Goal: Task Accomplishment & Management: Use online tool/utility

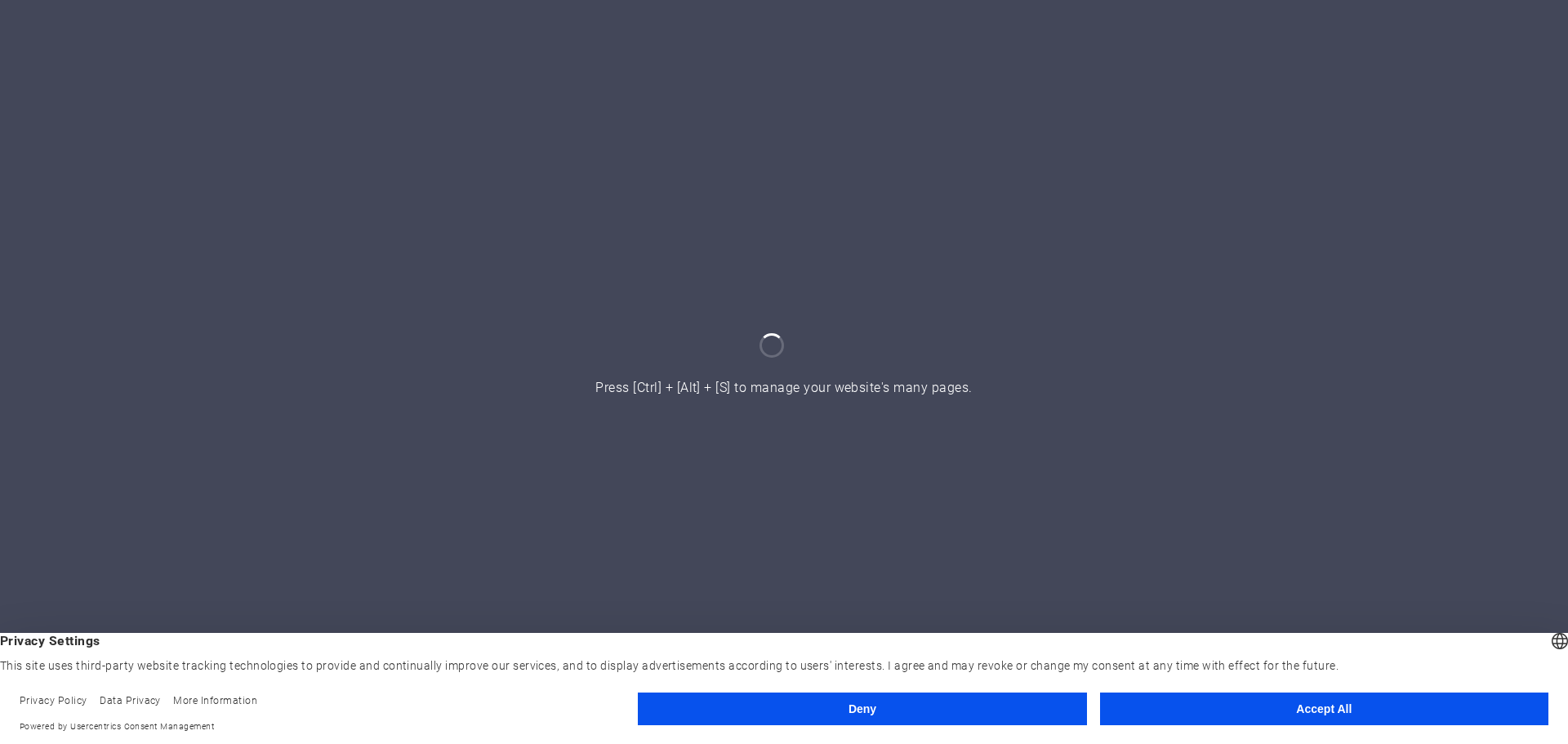
click at [781, 718] on button "Accept All" at bounding box center [1324, 709] width 448 height 33
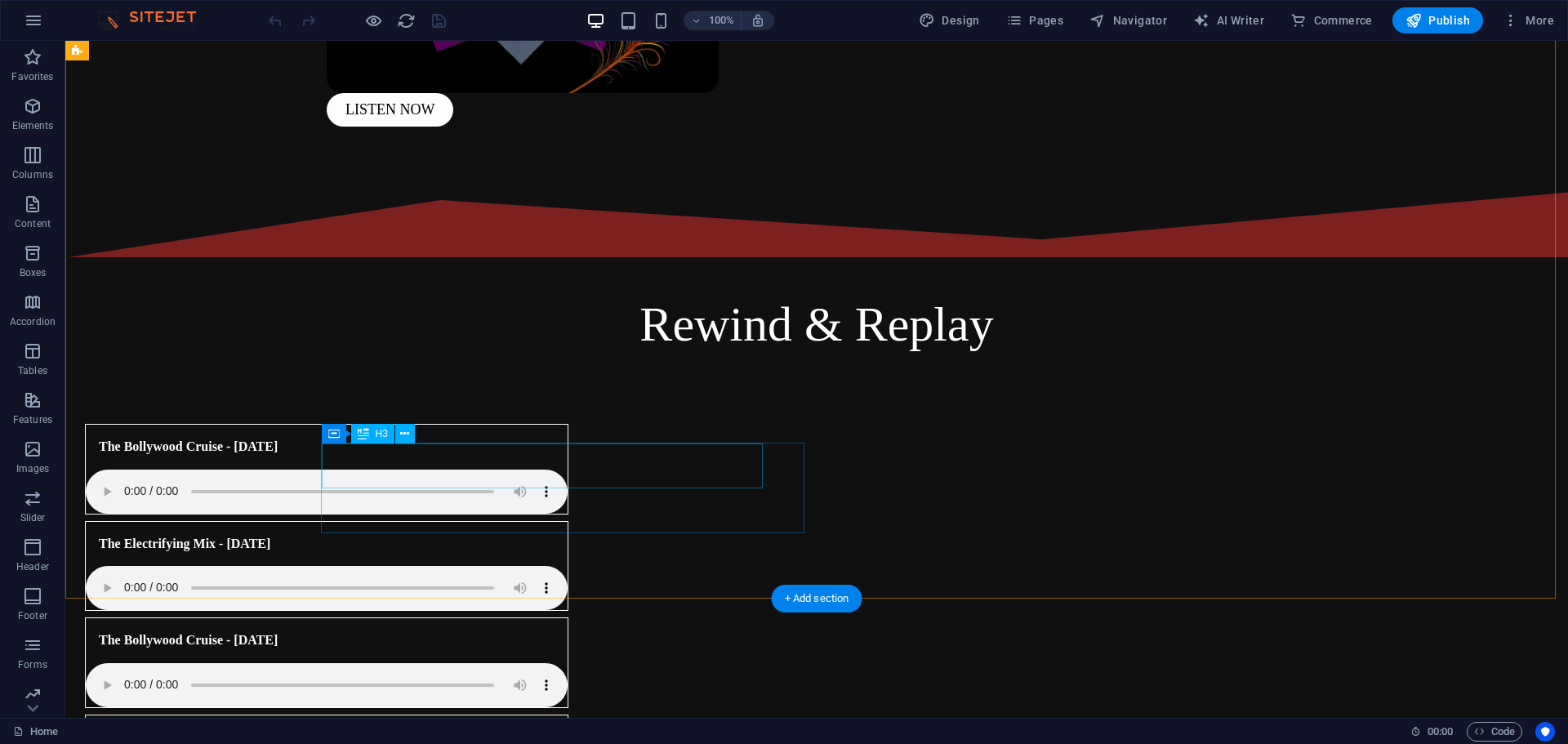
scroll to position [653, 0]
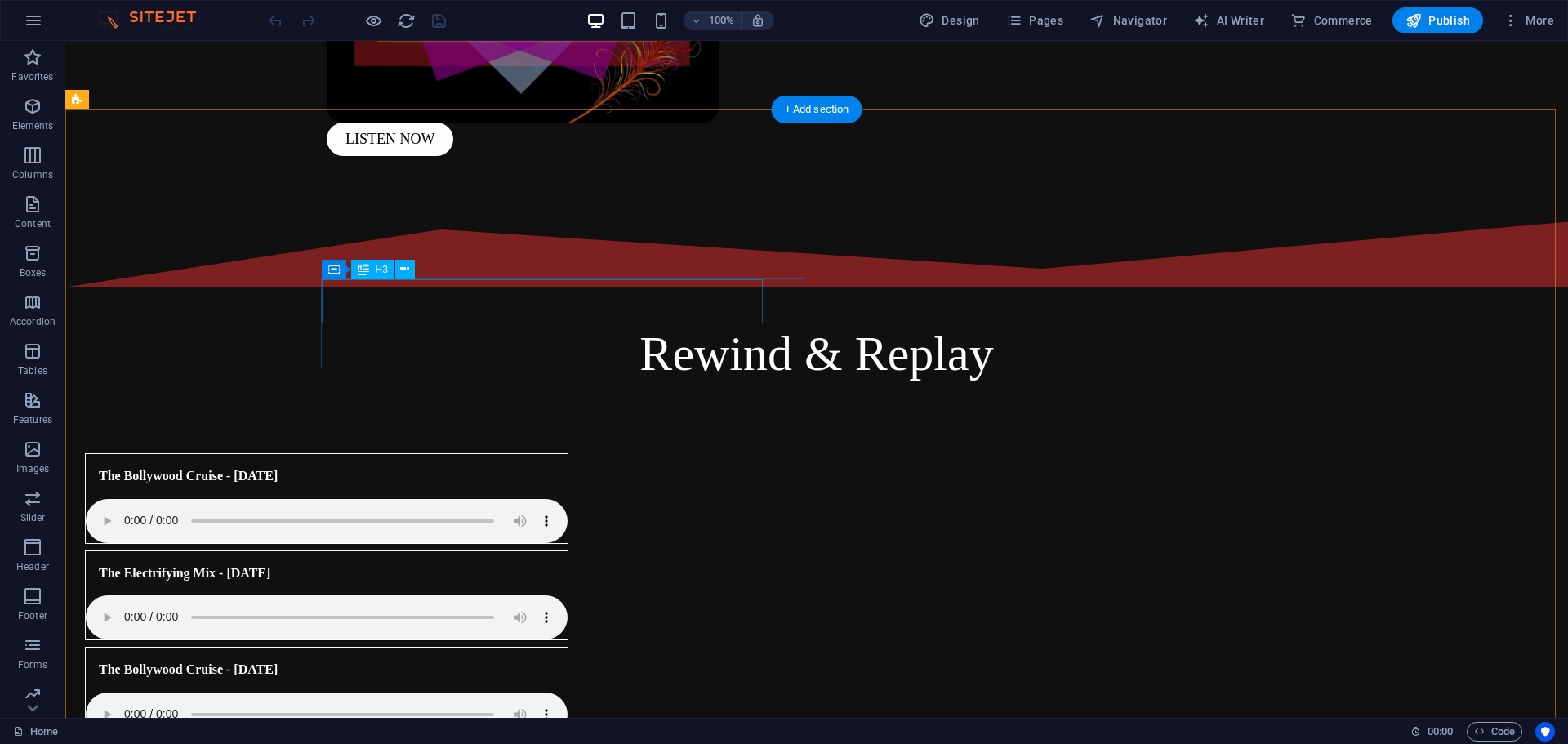
click at [482, 647] on div "The Bollywood Cruise - [DATE]" at bounding box center [305, 669] width 441 height 44
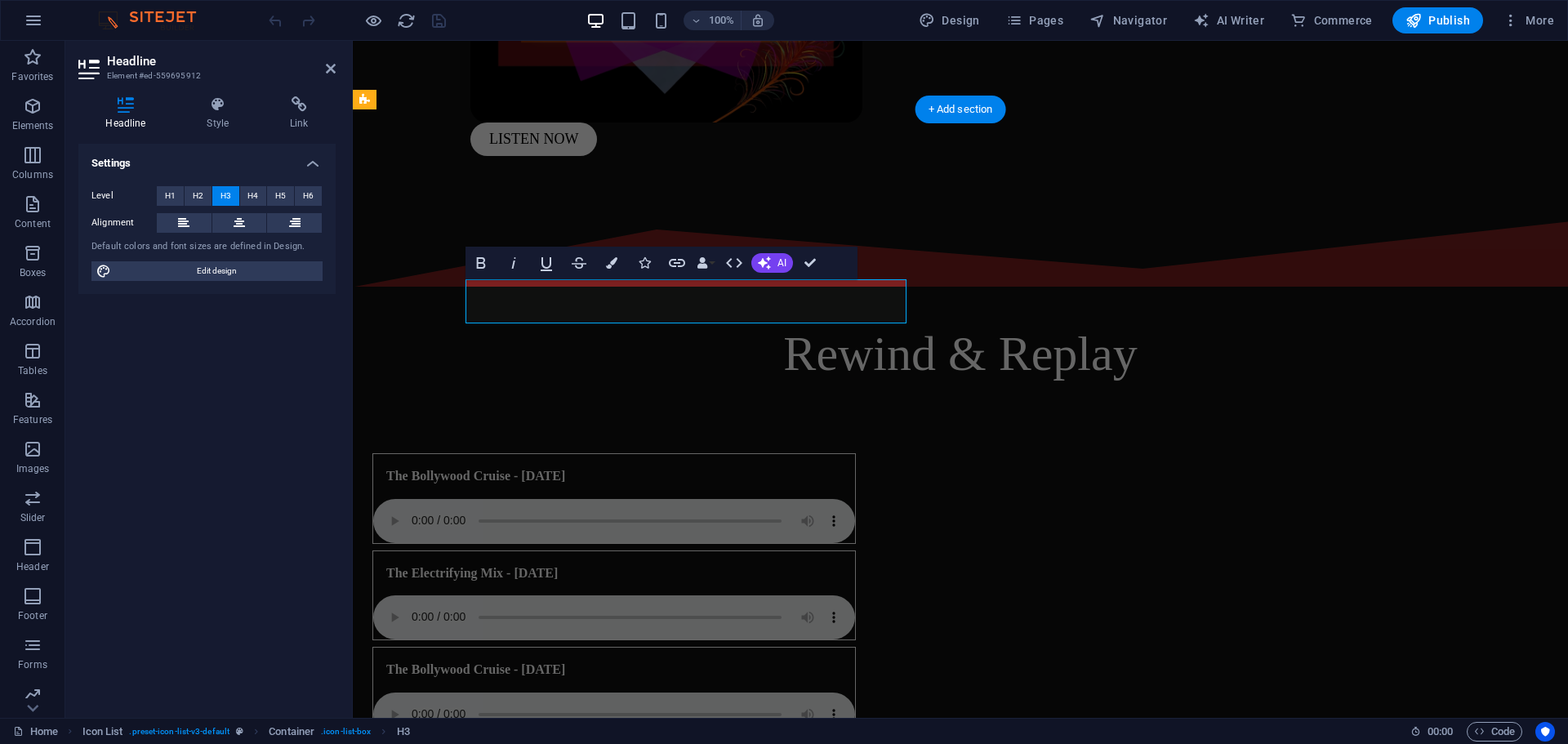
click at [565, 660] on h3 "The Bollywood Cruise - [DATE]" at bounding box center [476, 669] width 179 height 18
drag, startPoint x: 614, startPoint y: 301, endPoint x: 699, endPoint y: 299, distance: 85.0
click at [565, 660] on h3 "The Bollywood Cruise - [DATE]" at bounding box center [476, 669] width 179 height 18
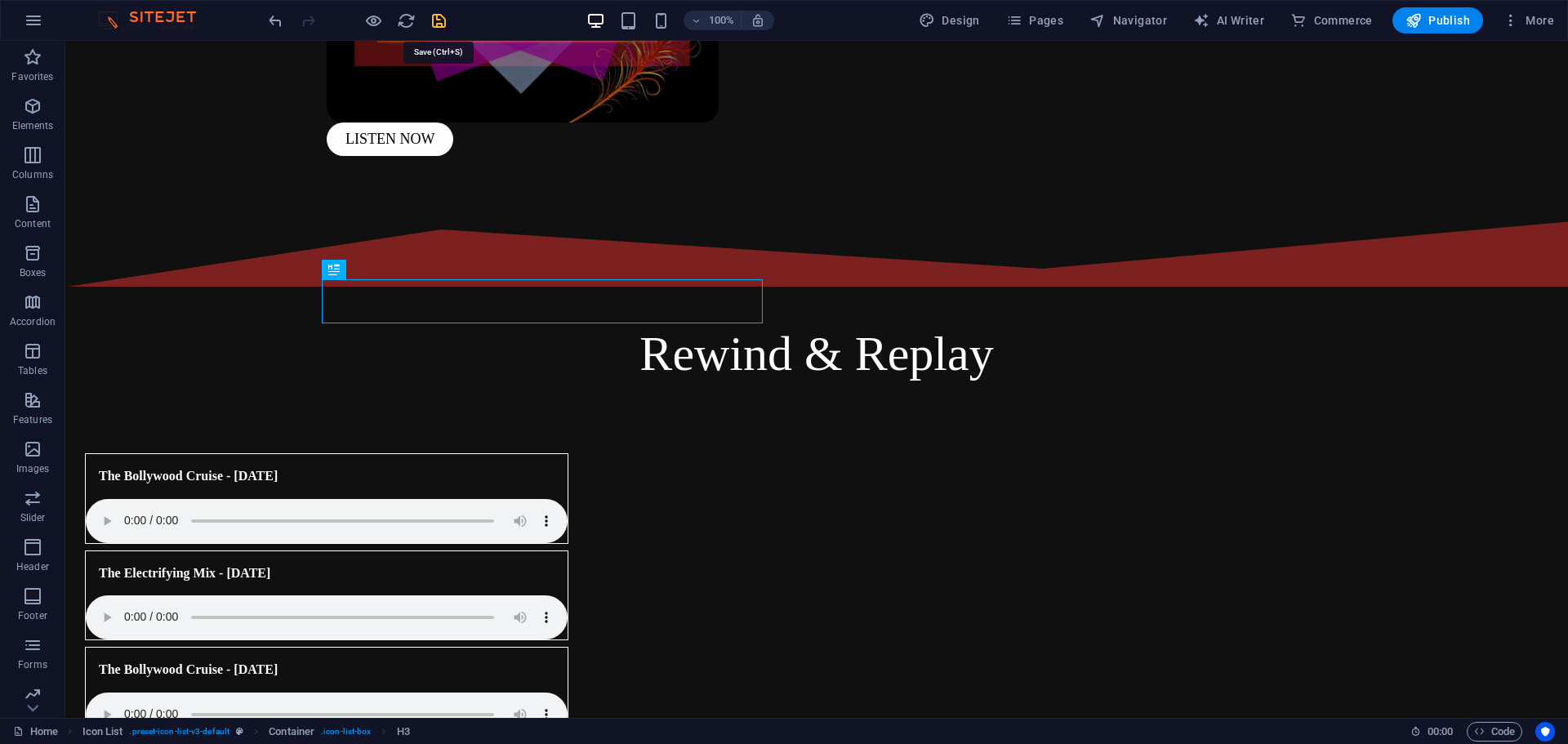
click at [436, 19] on icon "save" at bounding box center [438, 21] width 19 height 19
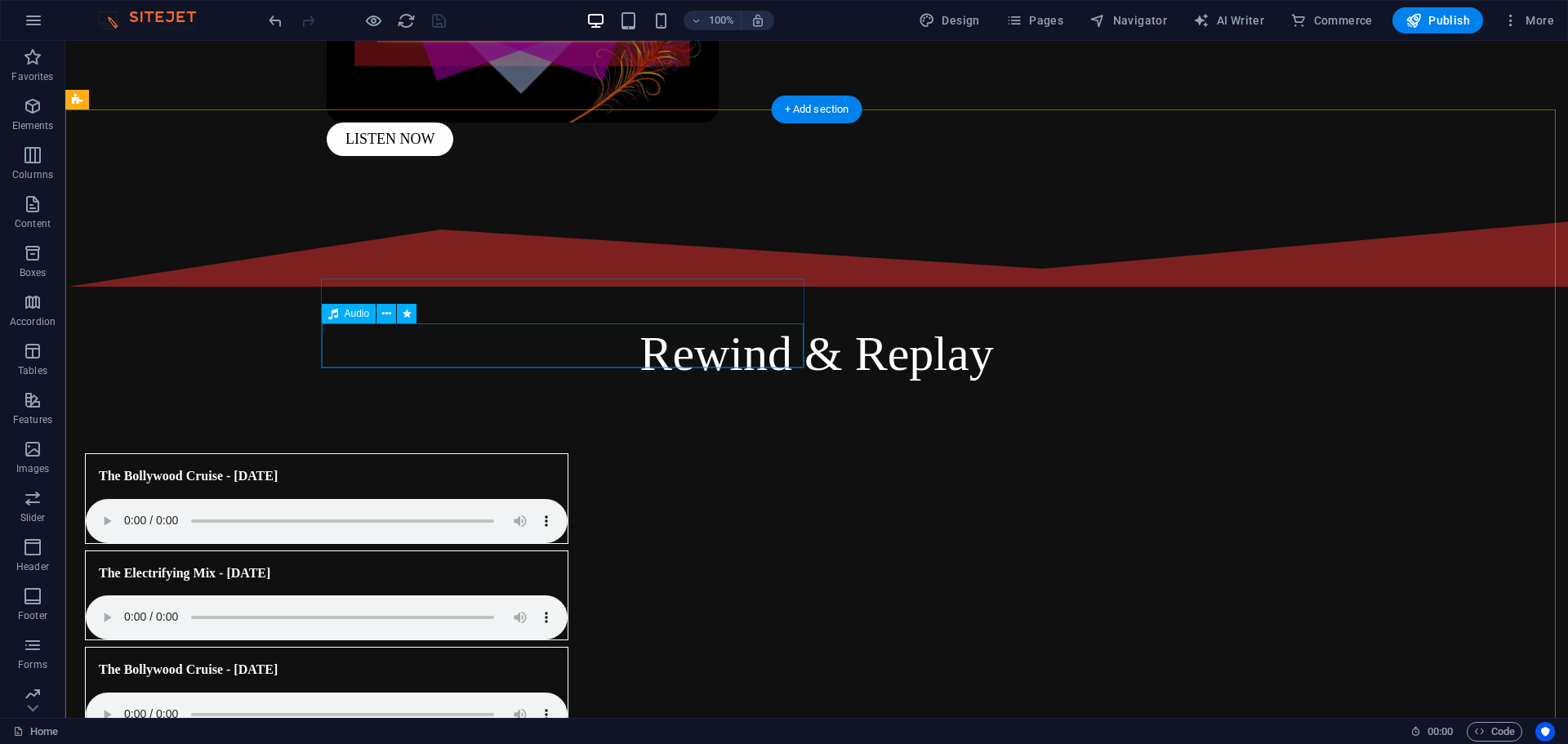
click at [413, 692] on figure at bounding box center [326, 714] width 482 height 44
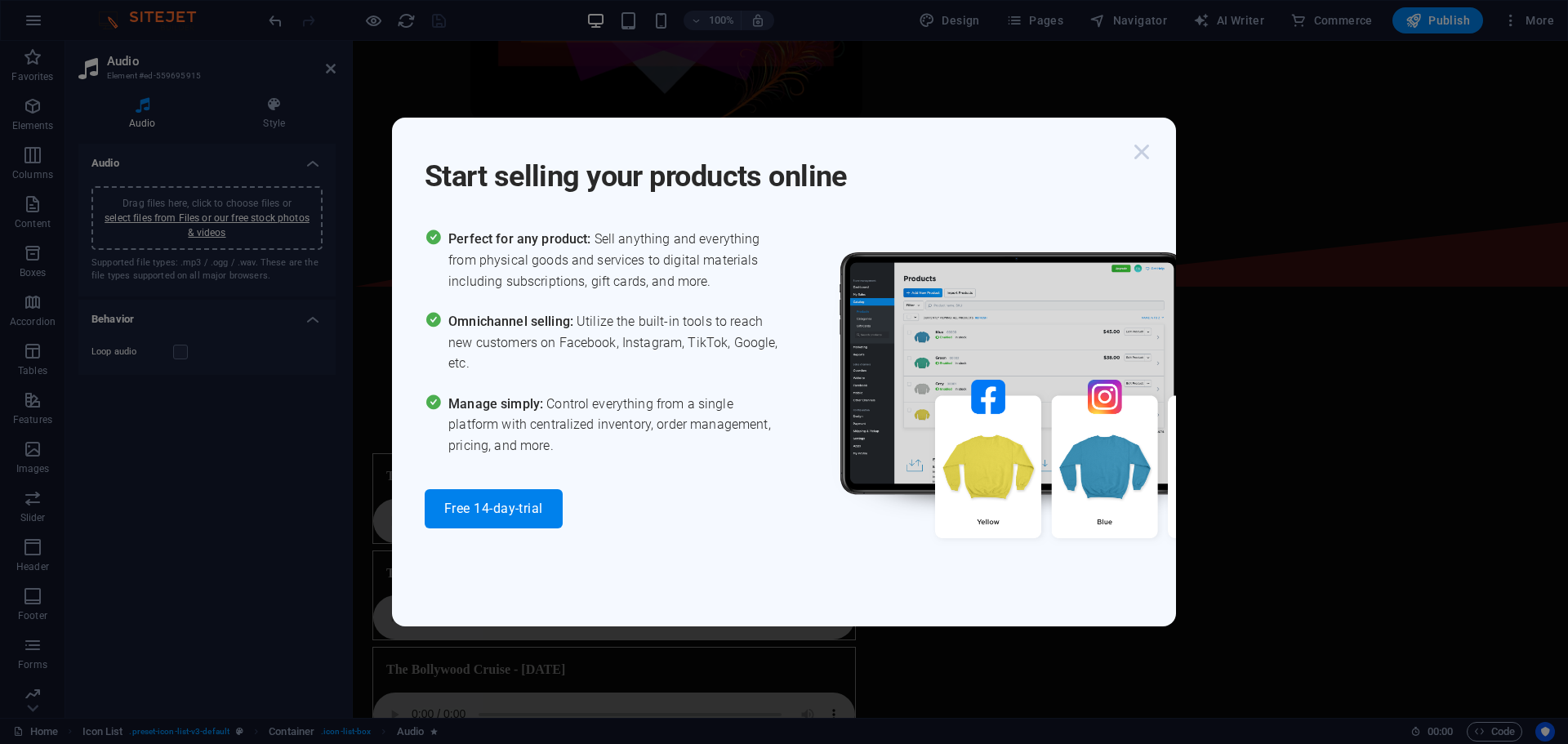
click at [781, 151] on icon "button" at bounding box center [1141, 152] width 30 height 30
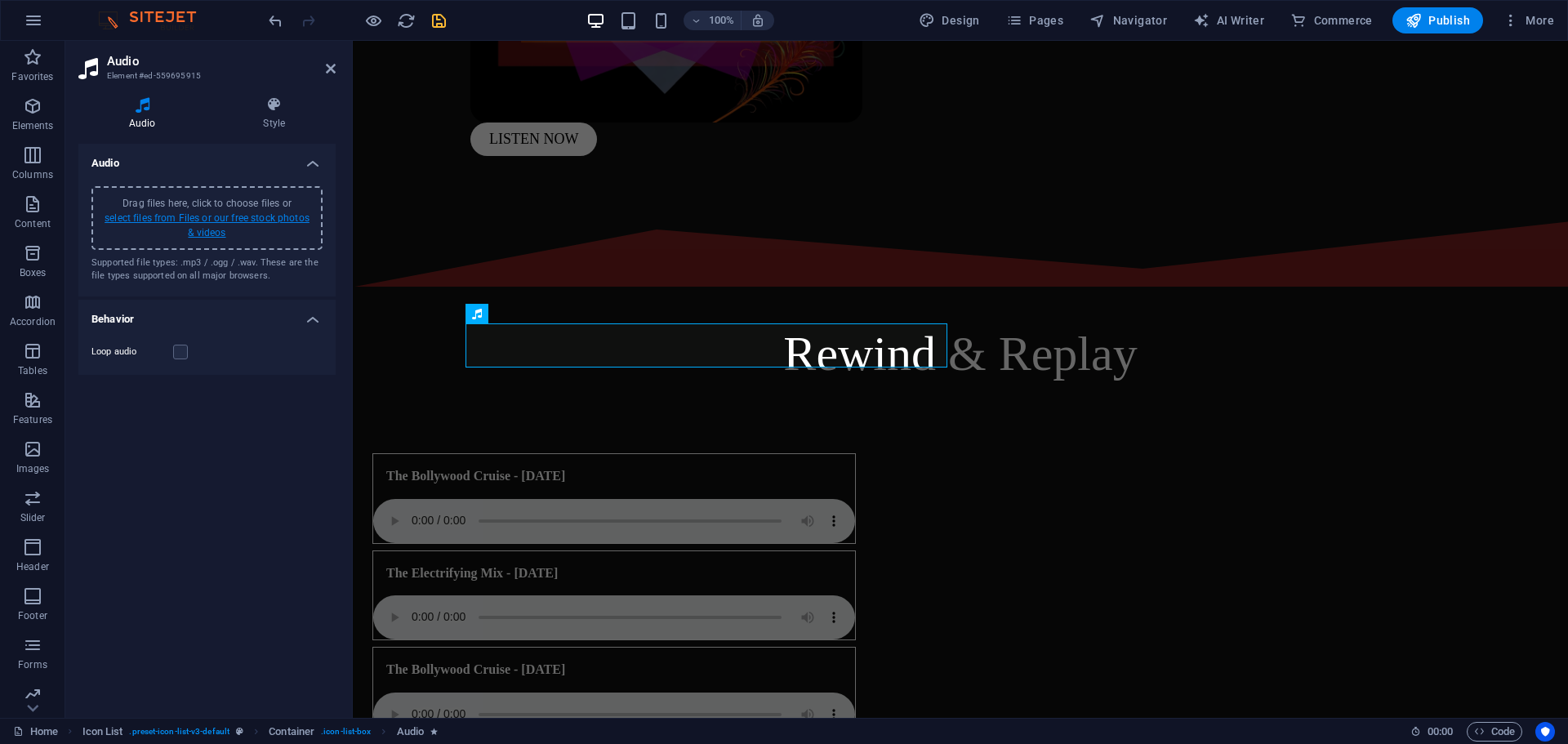
click at [219, 227] on link "select files from Files or our free stock photos & videos" at bounding box center [207, 226] width 205 height 26
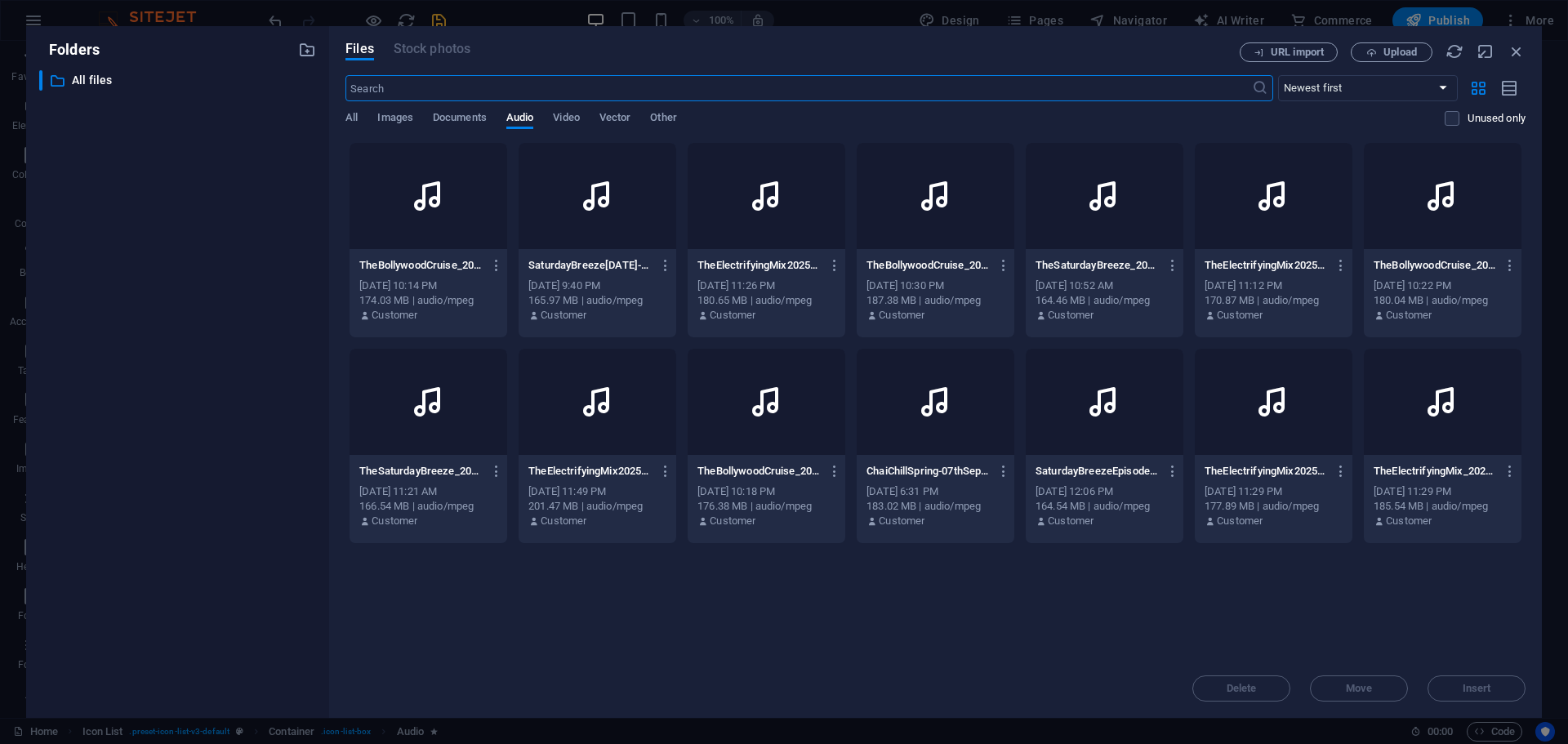
scroll to position [561, 0]
click at [495, 472] on icon "button" at bounding box center [496, 471] width 16 height 15
click at [503, 713] on h6 "Delete" at bounding box center [506, 721] width 68 height 20
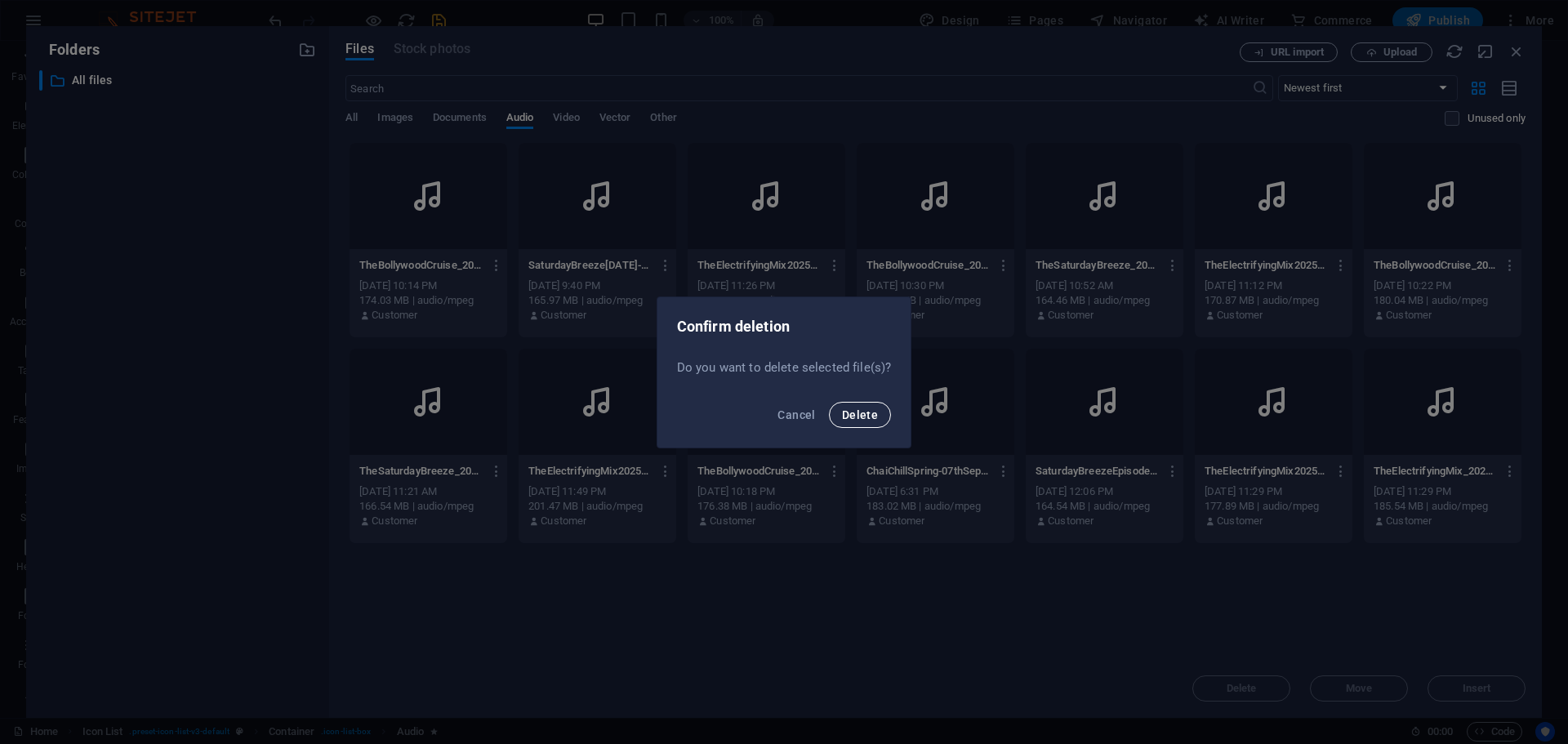
click at [781, 421] on span "Delete" at bounding box center [860, 415] width 36 height 13
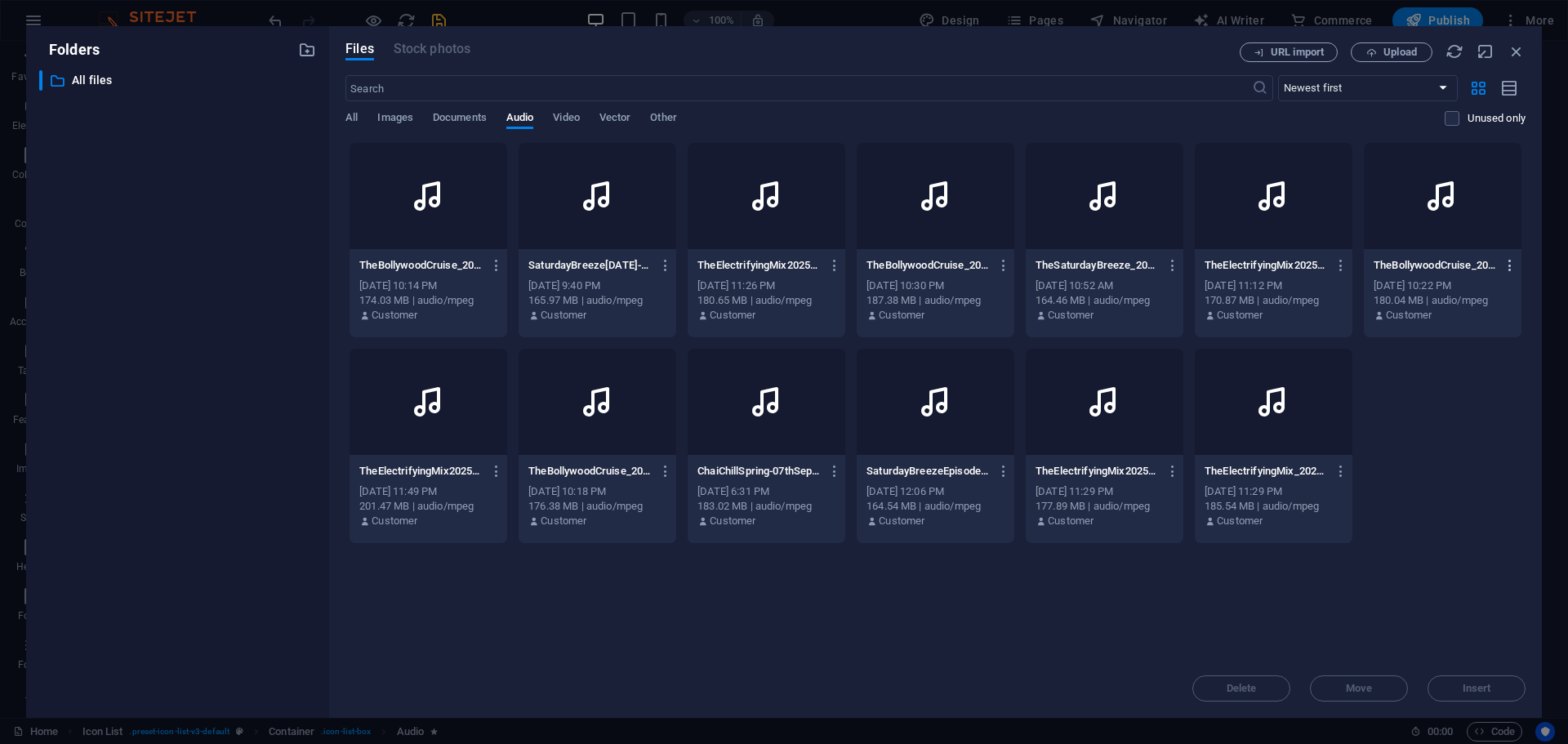
click at [781, 256] on button "button" at bounding box center [1506, 266] width 22 height 26
click at [781, 537] on div at bounding box center [1461, 543] width 30 height 16
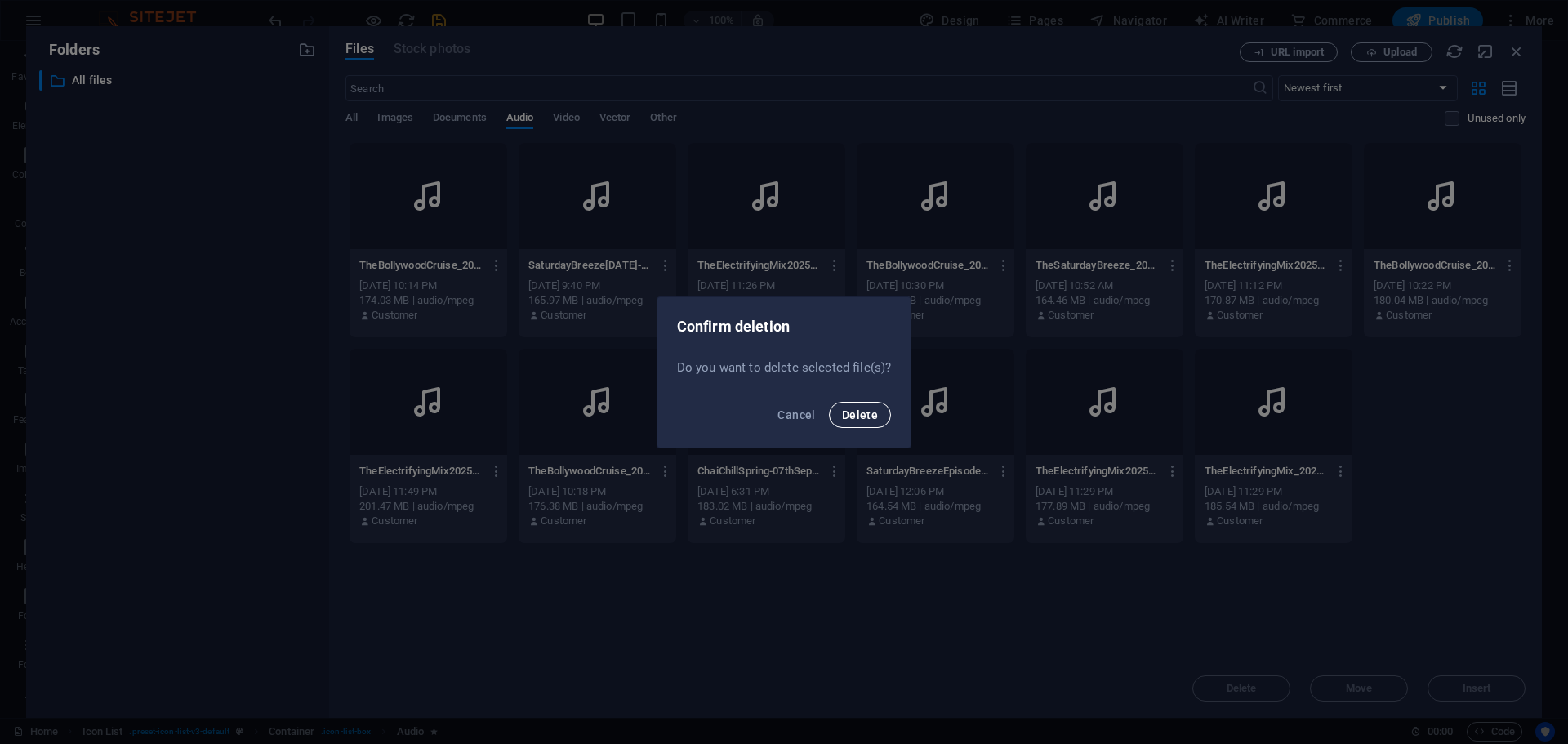
click at [781, 408] on button "Delete" at bounding box center [860, 415] width 62 height 26
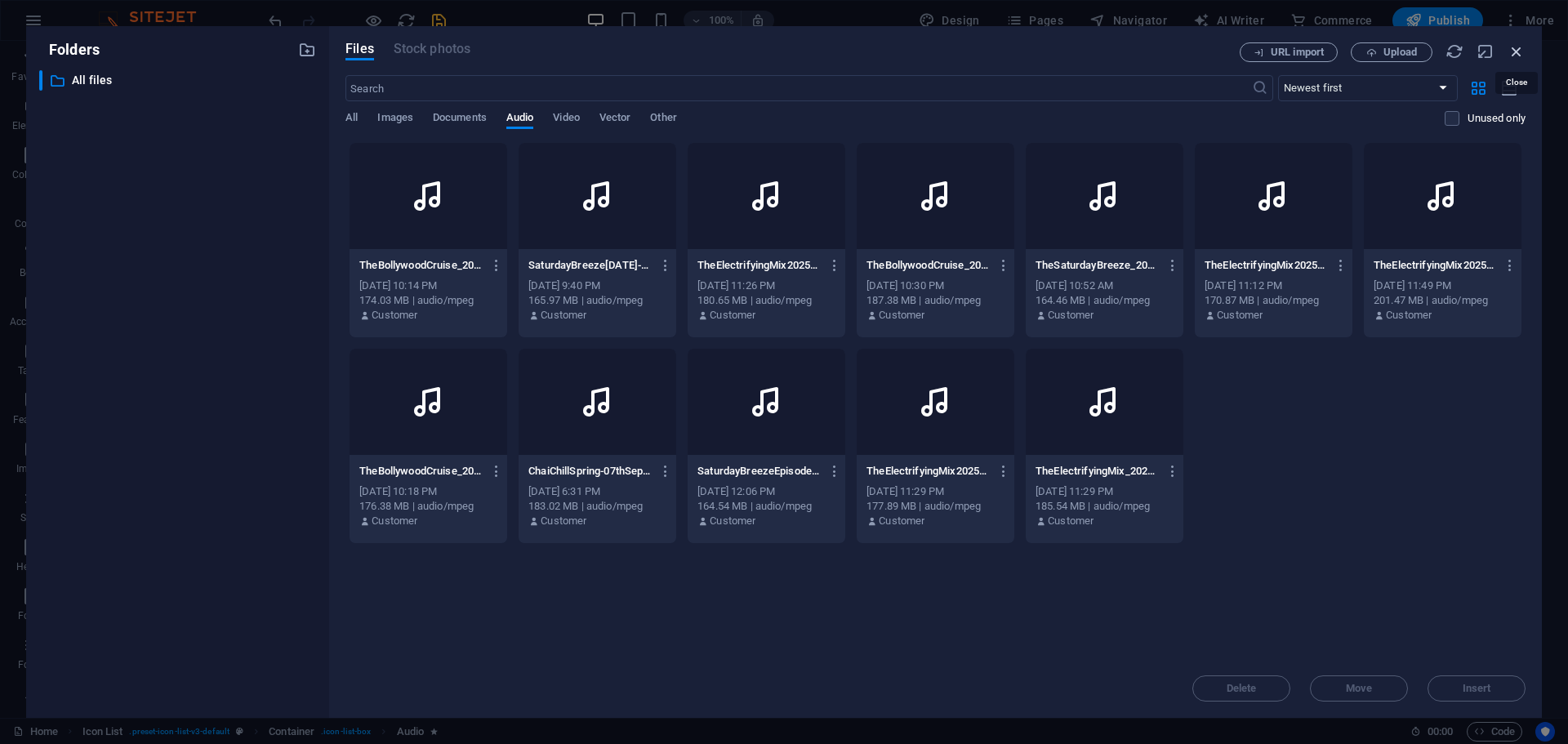
click at [781, 55] on icon "button" at bounding box center [1516, 52] width 18 height 18
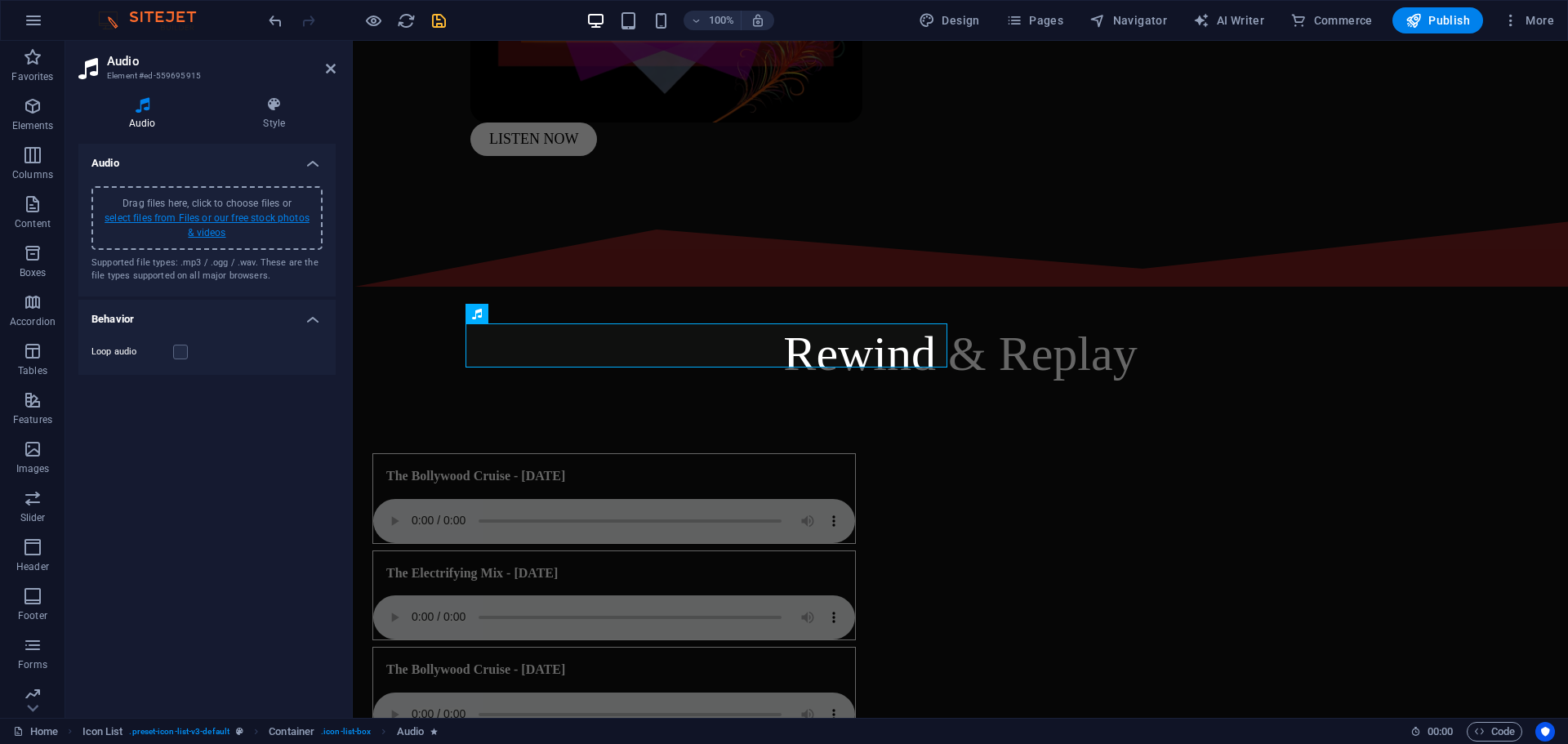
click at [235, 221] on link "select files from Files or our free stock photos & videos" at bounding box center [207, 226] width 205 height 26
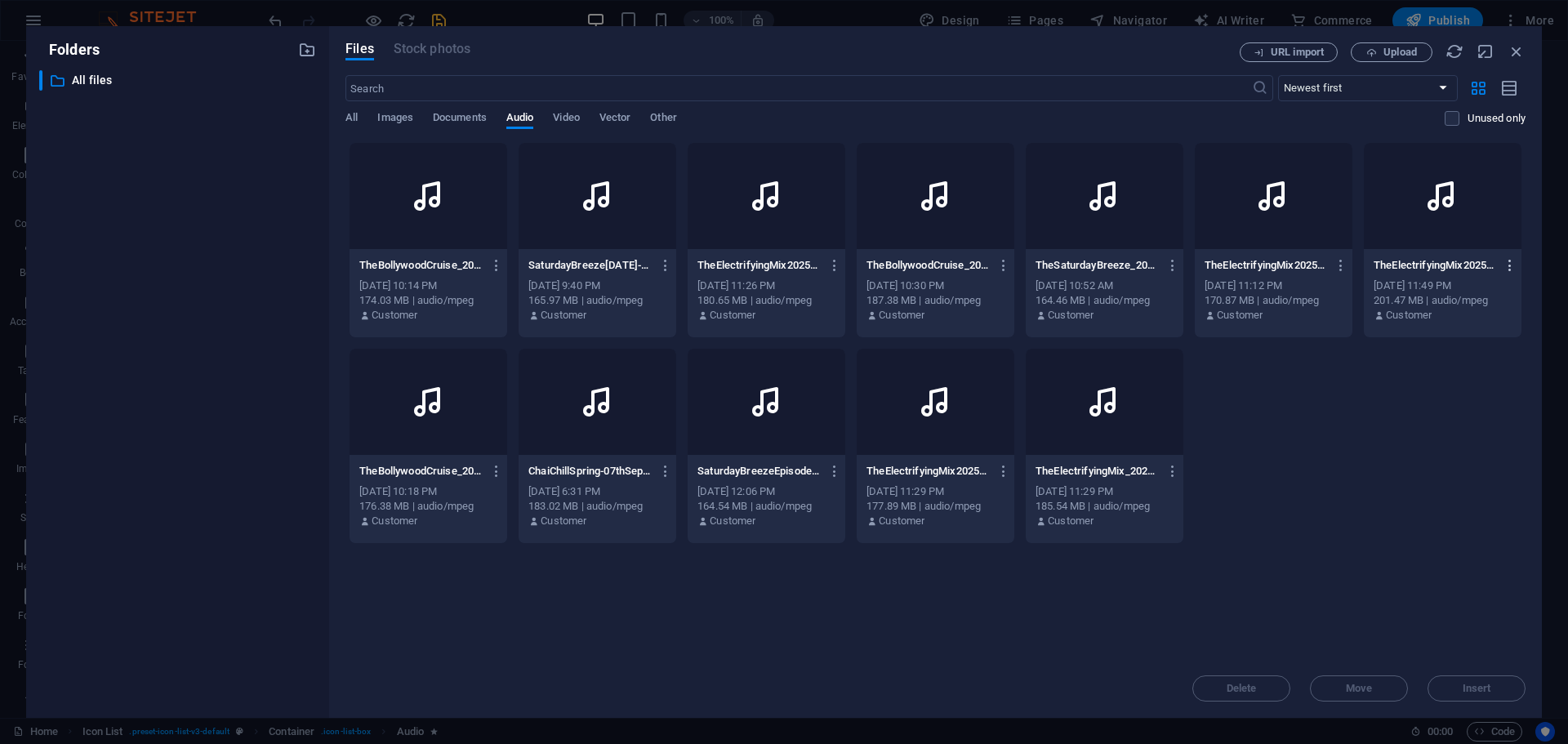
click at [781, 262] on icon "button" at bounding box center [1510, 265] width 16 height 15
click at [781, 550] on h6 "Delete" at bounding box center [1509, 543] width 68 height 20
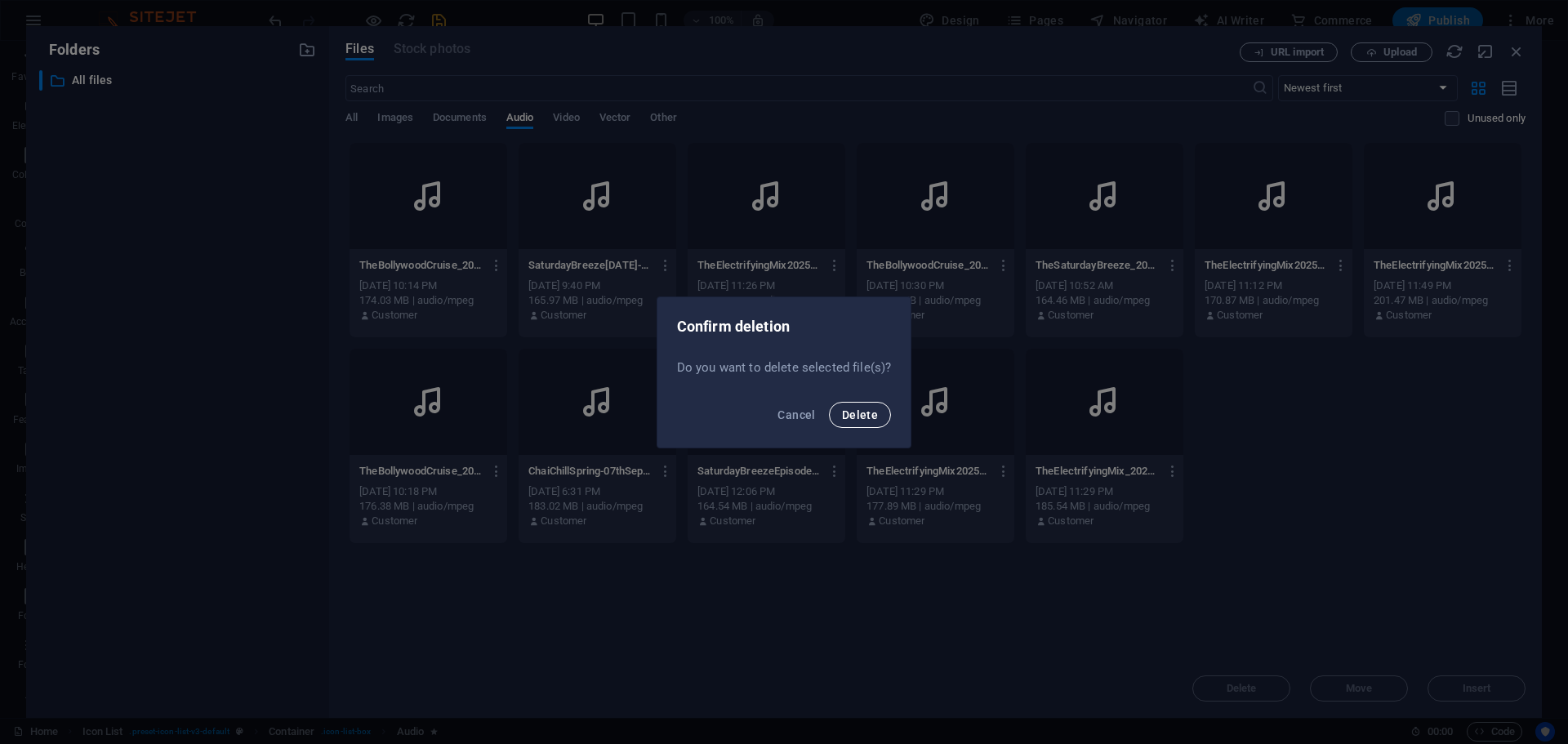
click at [781, 419] on button "Delete" at bounding box center [860, 415] width 62 height 26
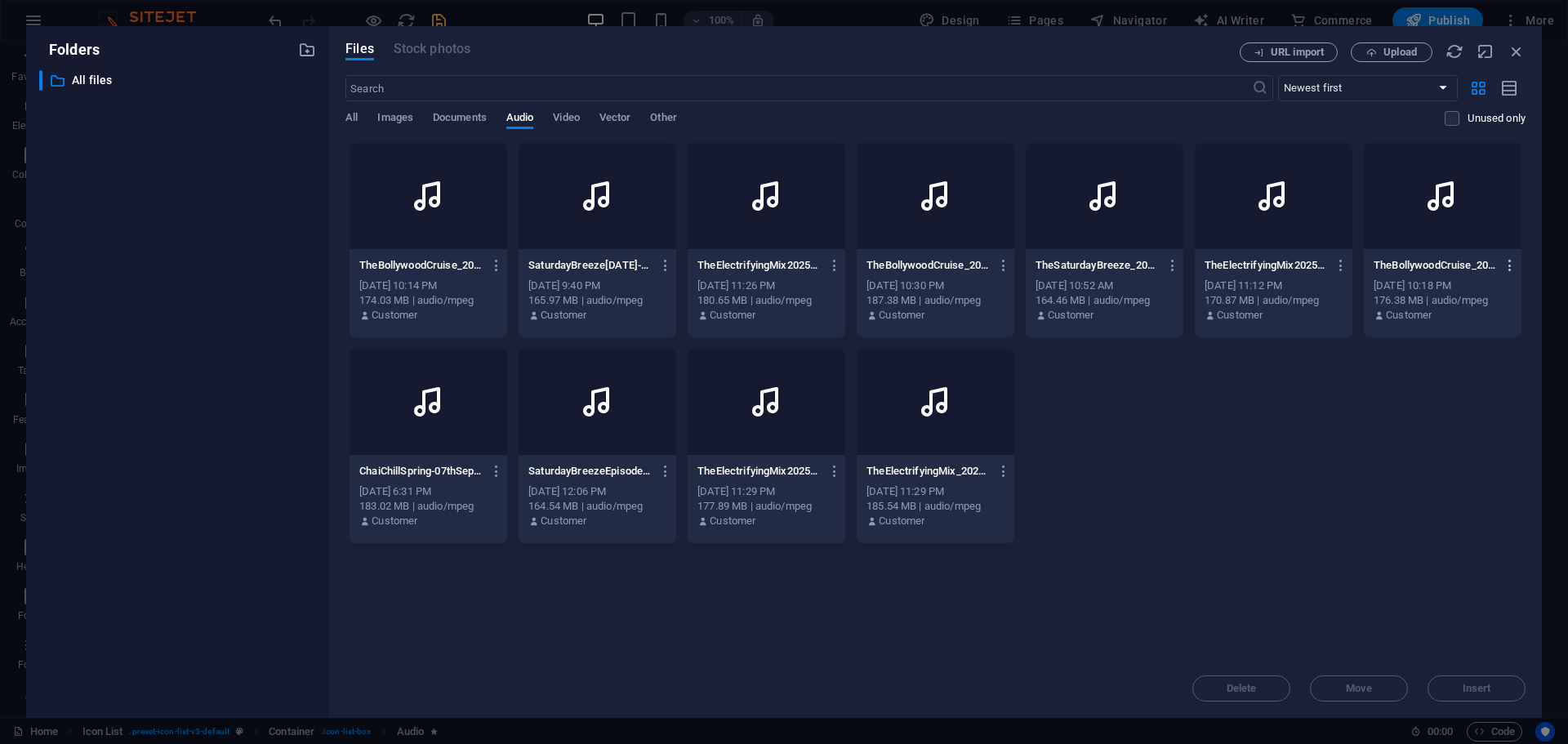
click at [781, 264] on icon "button" at bounding box center [1510, 265] width 16 height 15
click at [781, 552] on h6 "Delete" at bounding box center [1509, 543] width 68 height 20
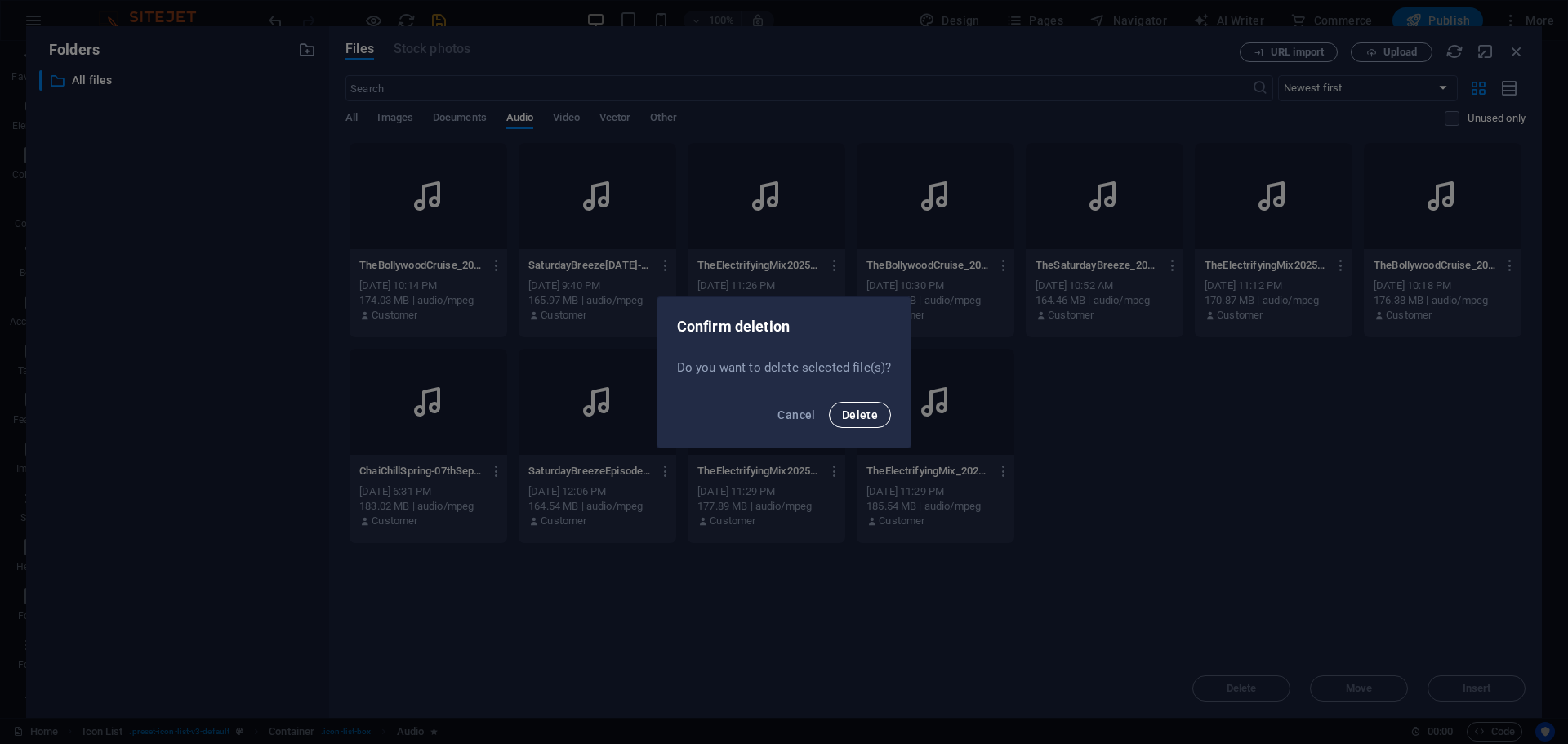
click at [781, 414] on button "Delete" at bounding box center [860, 415] width 62 height 26
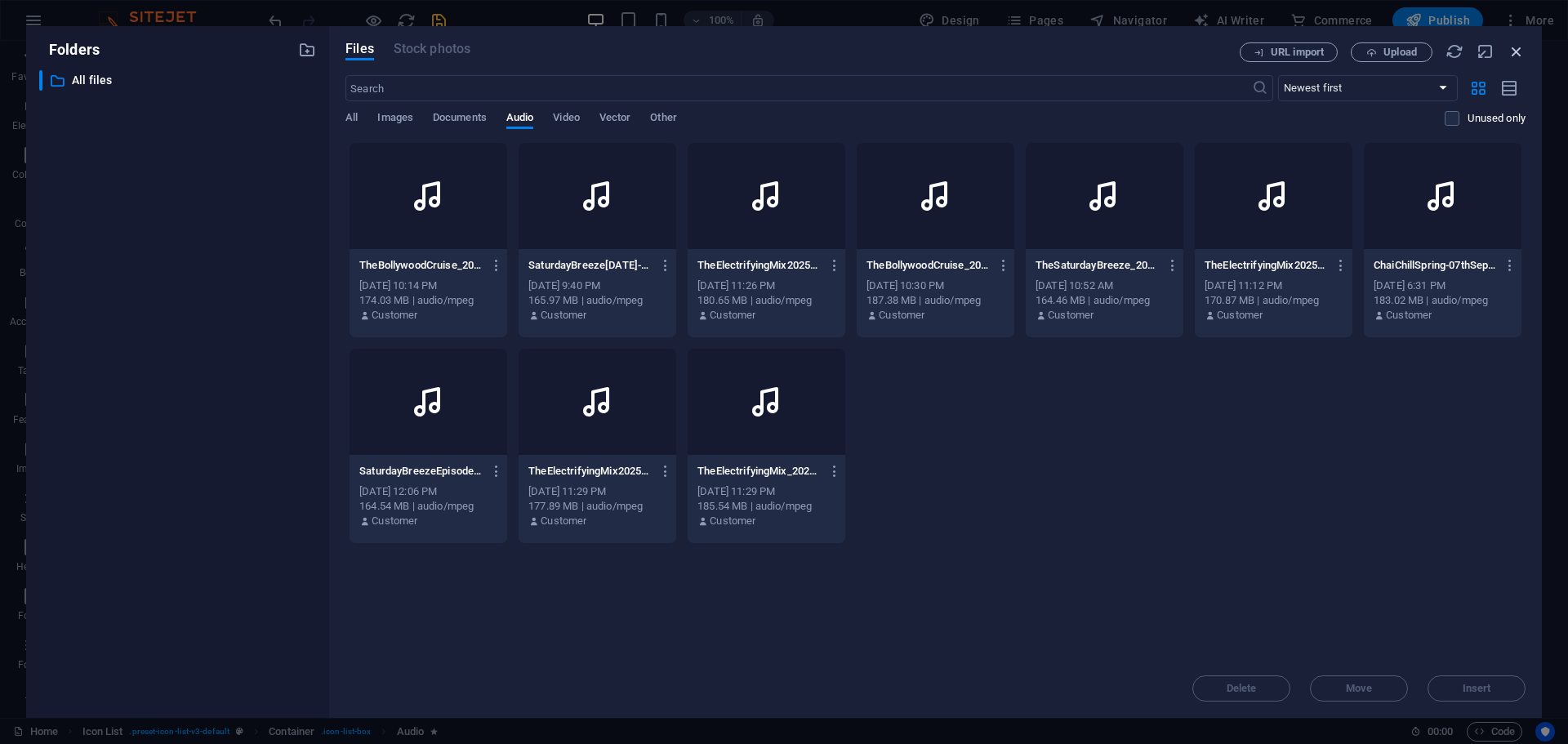
click at [781, 49] on icon "button" at bounding box center [1516, 52] width 18 height 18
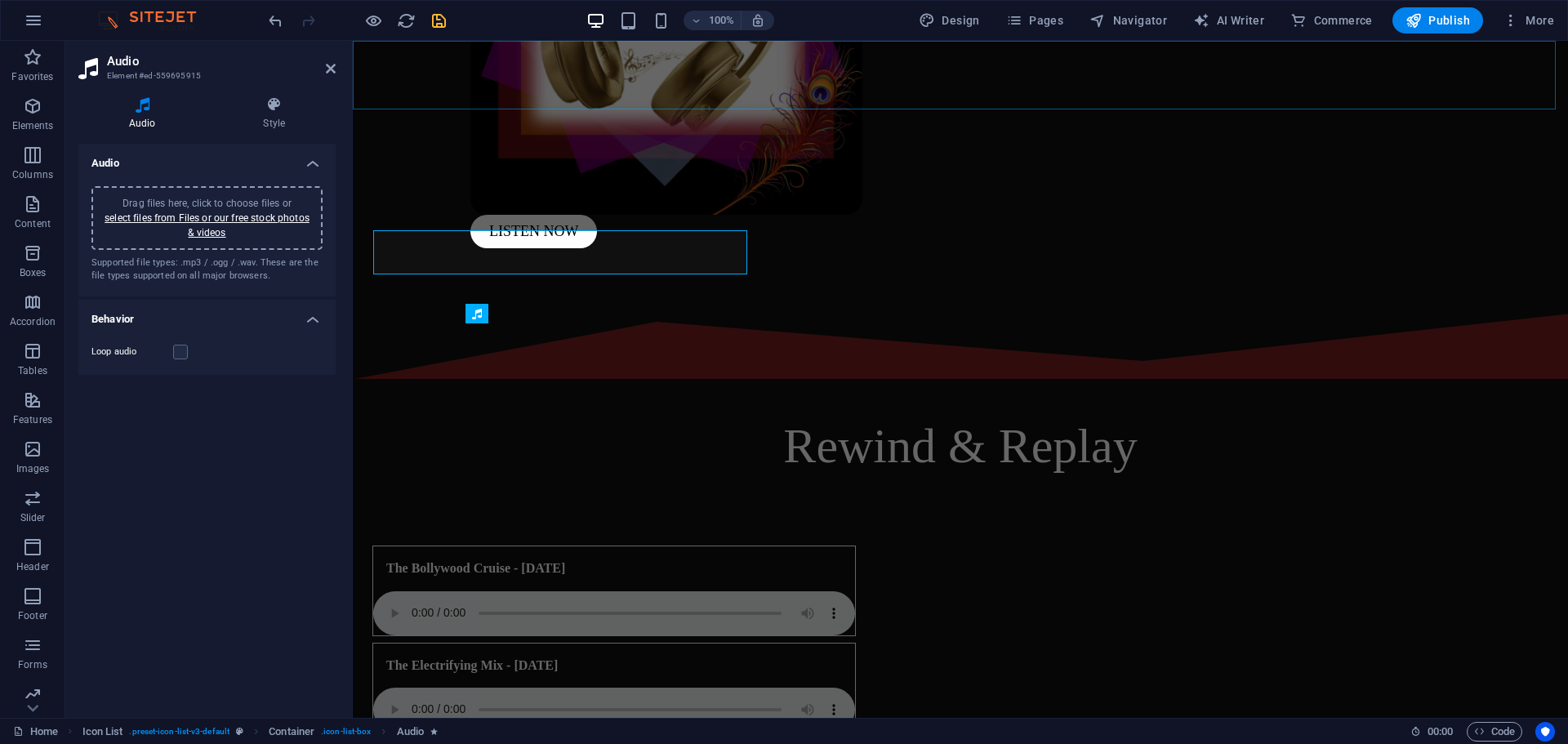
scroll to position [653, 0]
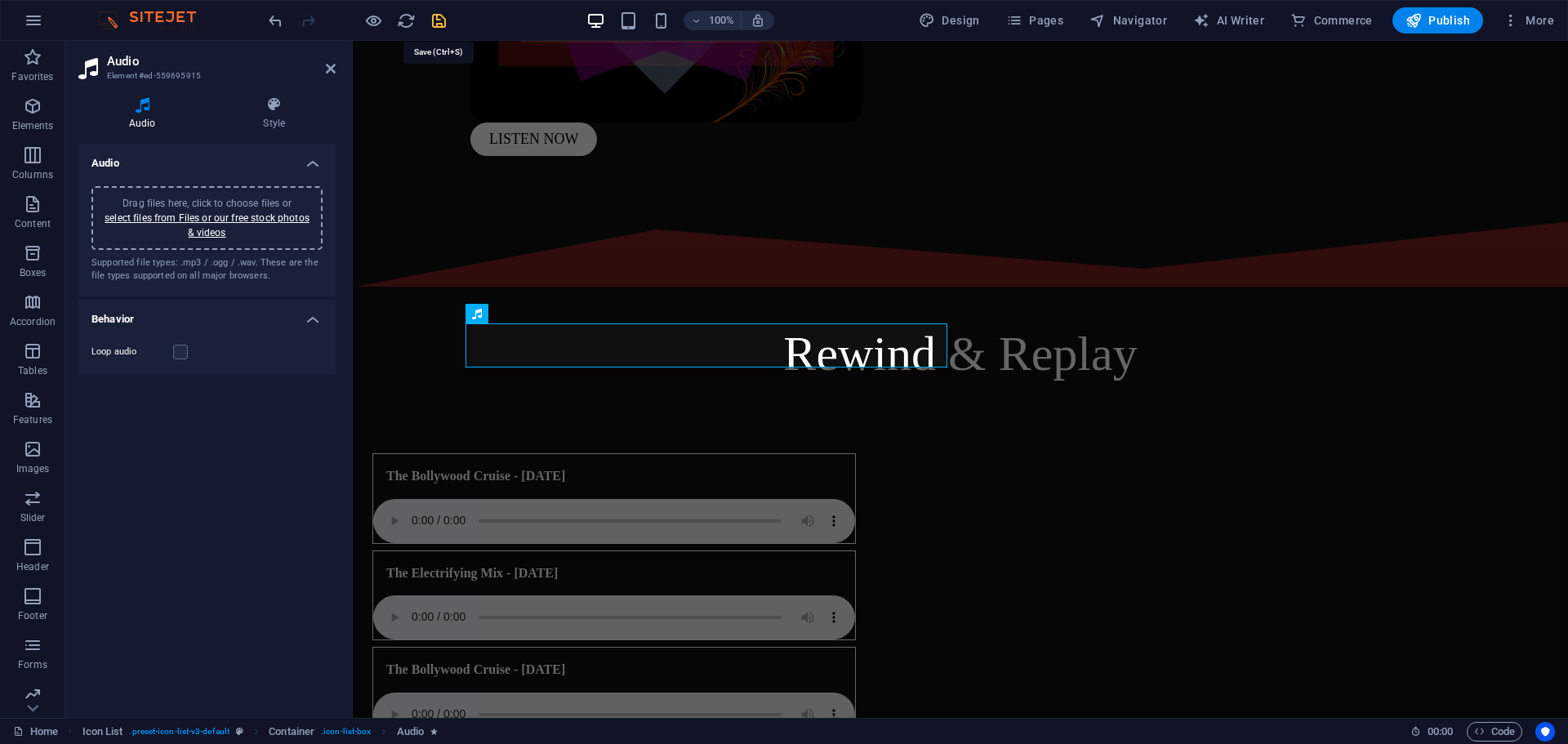
click at [437, 26] on icon "save" at bounding box center [438, 21] width 19 height 19
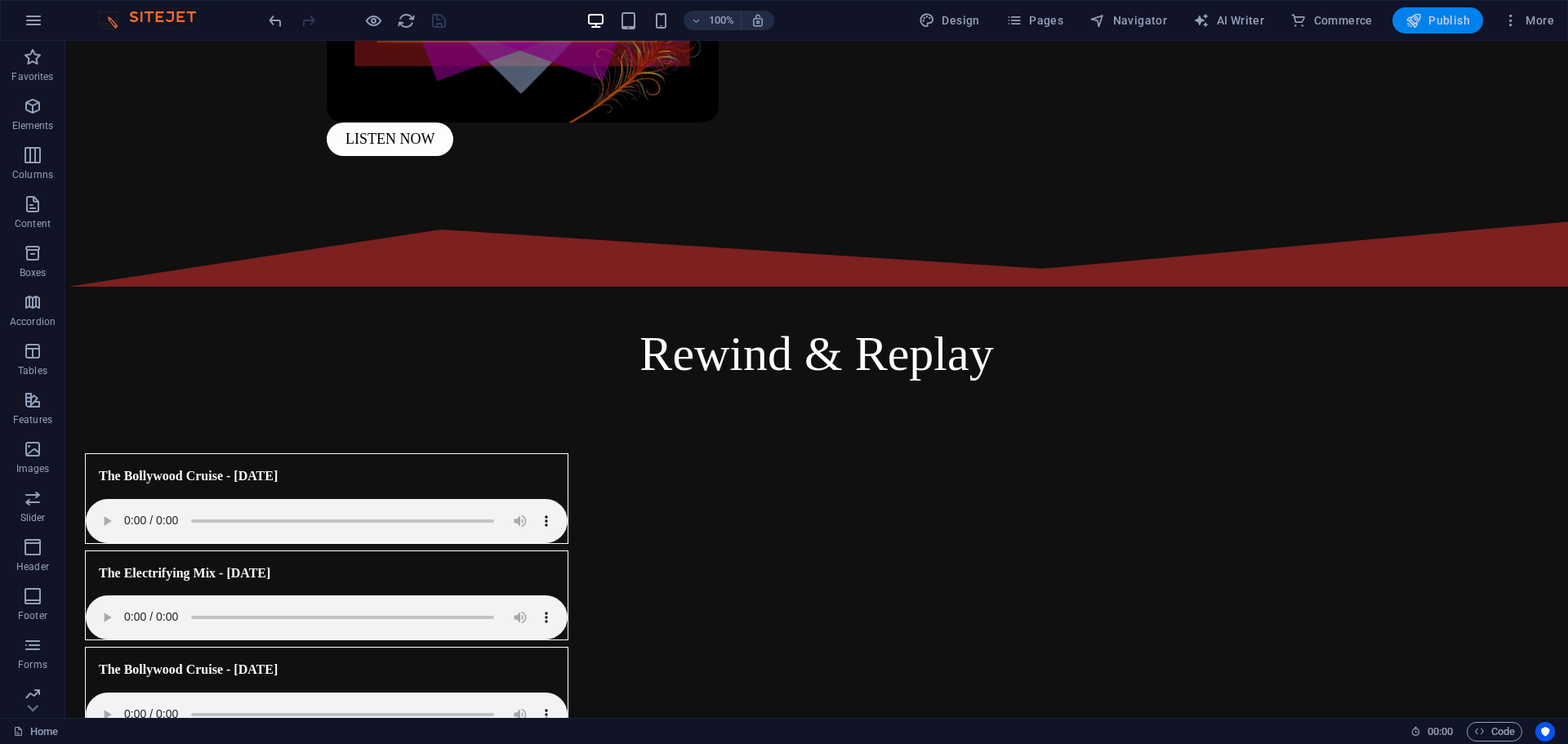
drag, startPoint x: 1437, startPoint y: 23, endPoint x: 1369, endPoint y: 62, distance: 78.4
click at [781, 23] on span "Publish" at bounding box center [1438, 21] width 65 height 16
